Goal: Navigation & Orientation: Find specific page/section

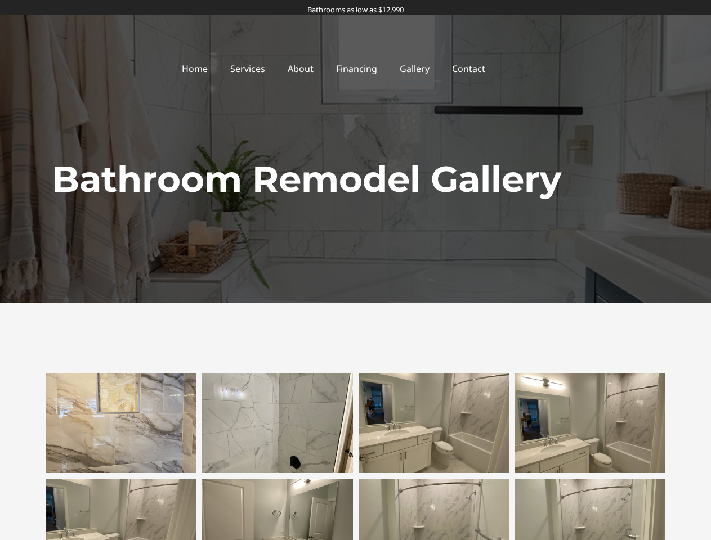
click at [355, 270] on div "Bathroom Remodel Gallery" at bounding box center [356, 180] width 642 height 246
